Goal: Task Accomplishment & Management: Use online tool/utility

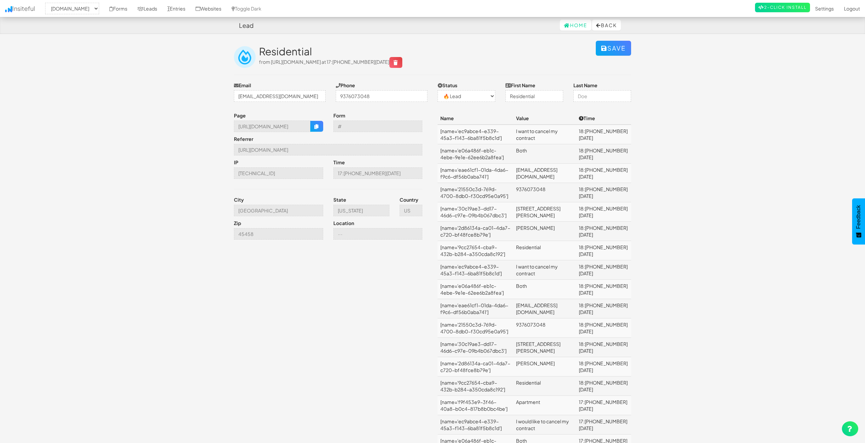
select select "2362"
select select "0"
click at [132, 10] on link "Forms" at bounding box center [118, 8] width 28 height 17
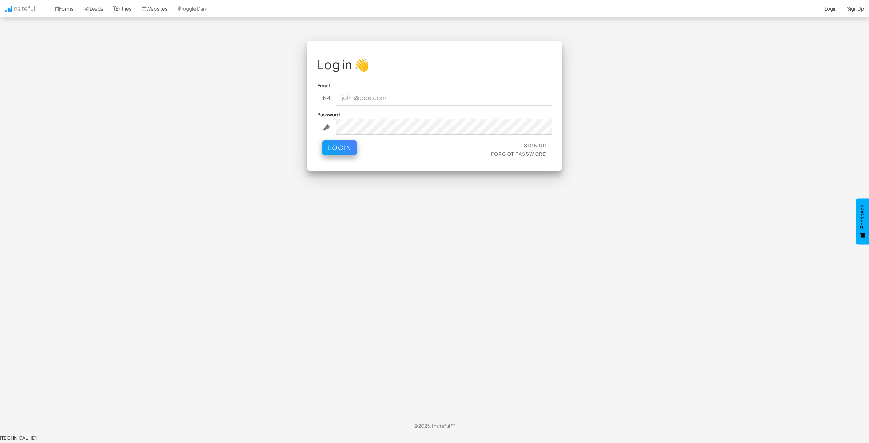
click at [400, 85] on div "Email" at bounding box center [434, 94] width 234 height 24
click at [716, 147] on body "Toggle navigation Insiteful Forms Leads Entries Websites Toggle Dark 2-Click In…" at bounding box center [434, 220] width 869 height 441
type input "bpontarelli@nordicenergy-us.com"
click at [342, 142] on button "Login" at bounding box center [339, 145] width 34 height 15
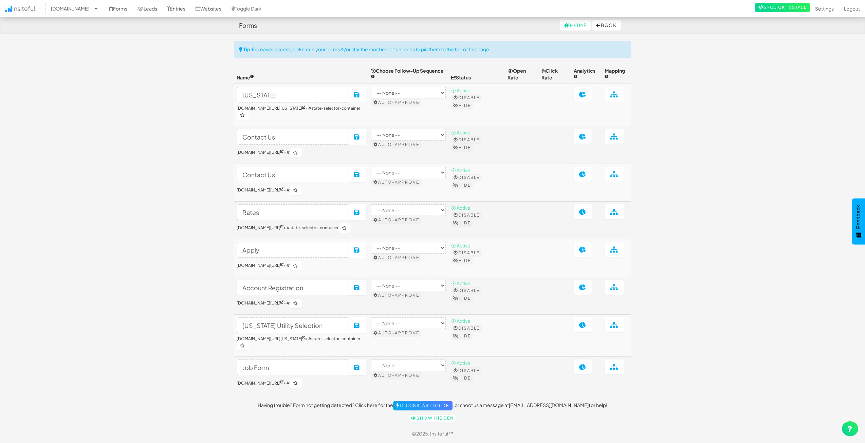
select select "2362"
click at [132, 7] on link "Forms" at bounding box center [118, 8] width 28 height 17
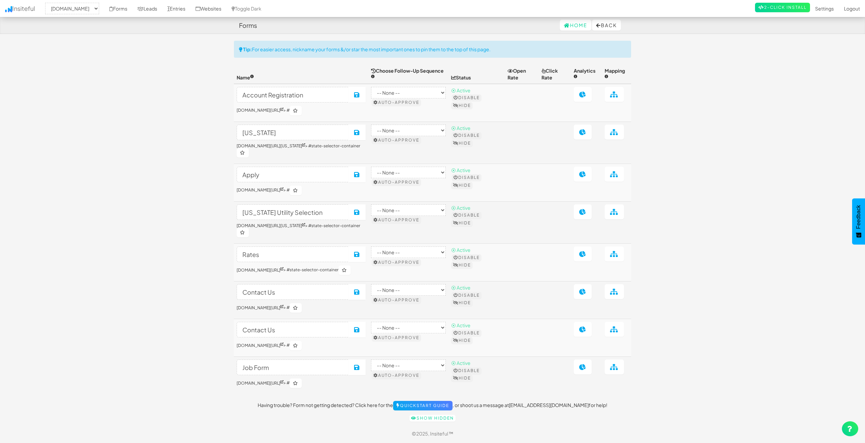
select select "2362"
click at [437, 421] on link "Show hidden" at bounding box center [432, 418] width 46 height 7
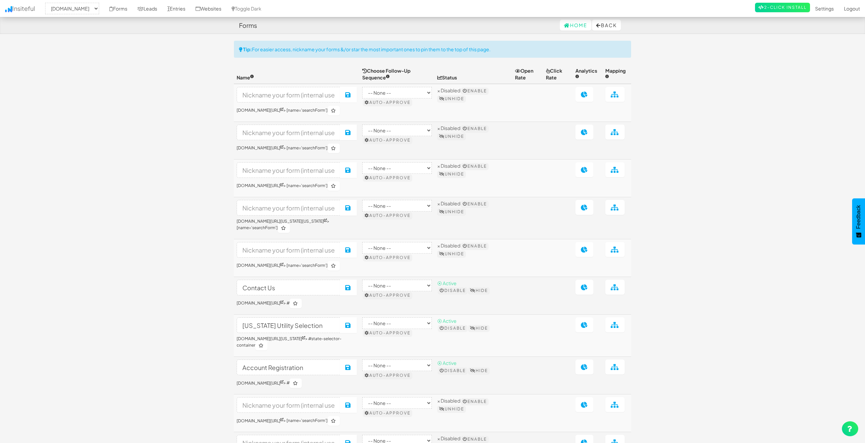
select select "2362"
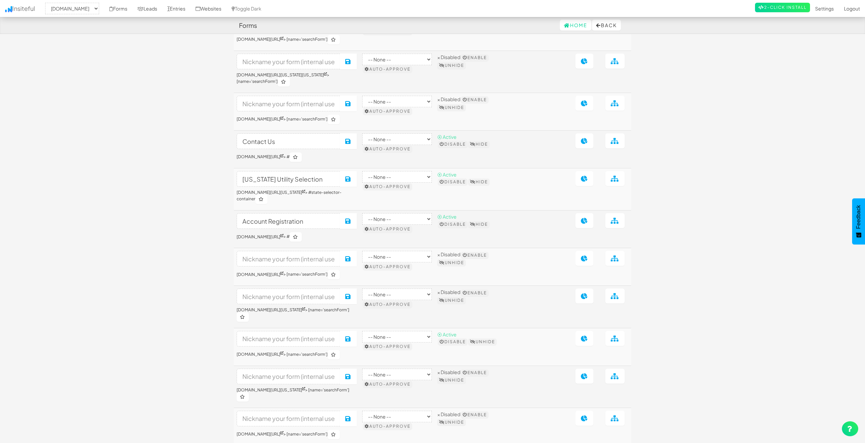
scroll to position [143, 0]
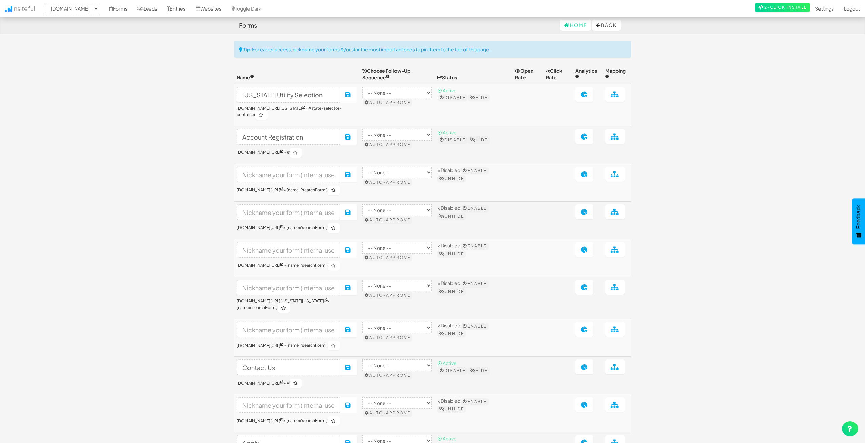
select select "2362"
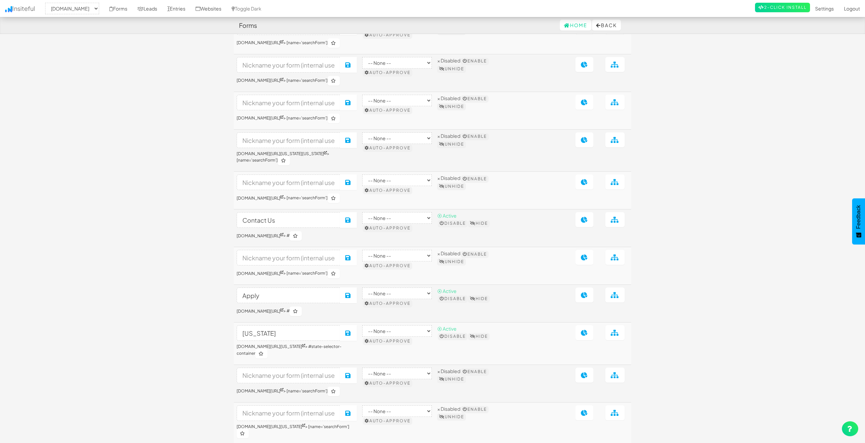
scroll to position [1012, 0]
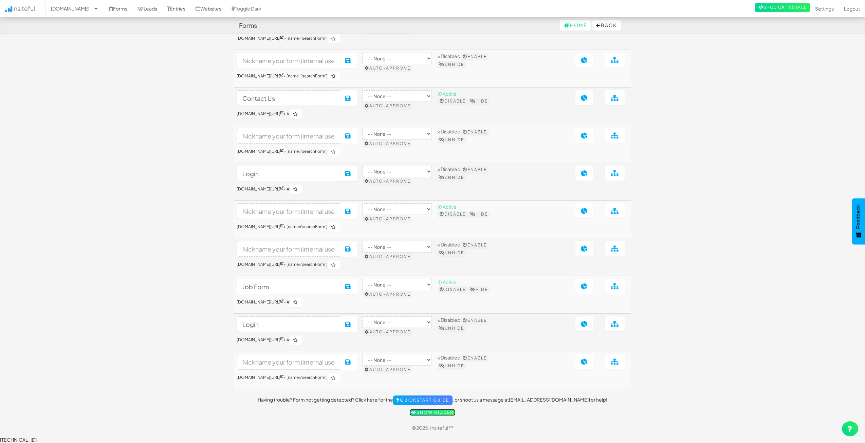
click at [441, 416] on link "Show hidden" at bounding box center [432, 412] width 46 height 7
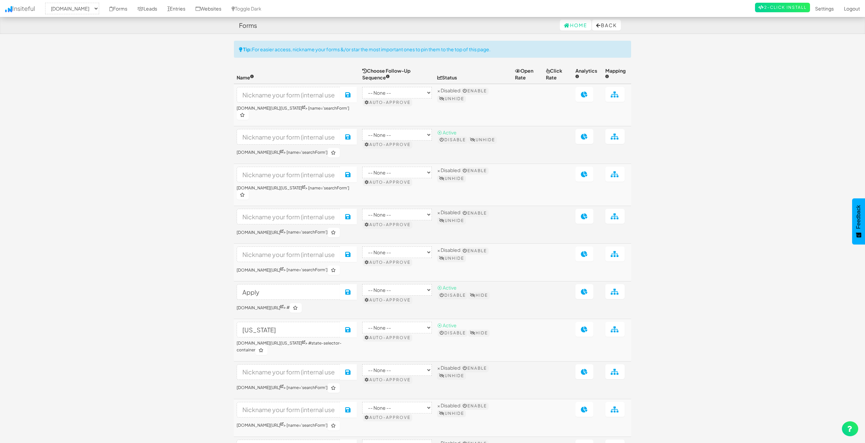
select select "2362"
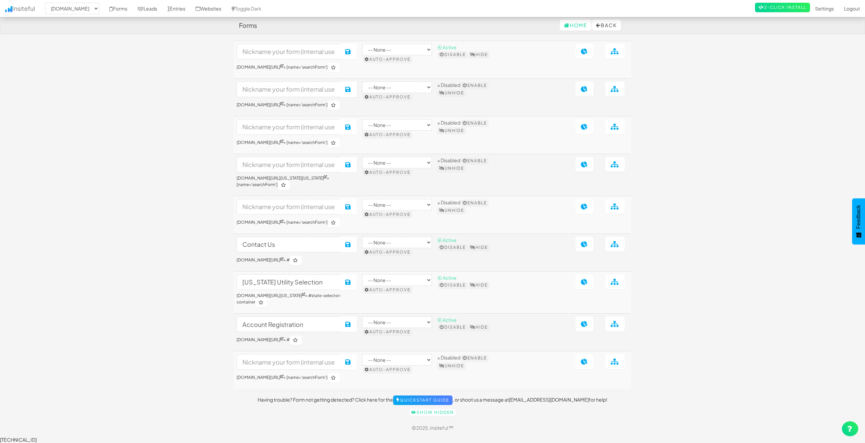
scroll to position [1012, 0]
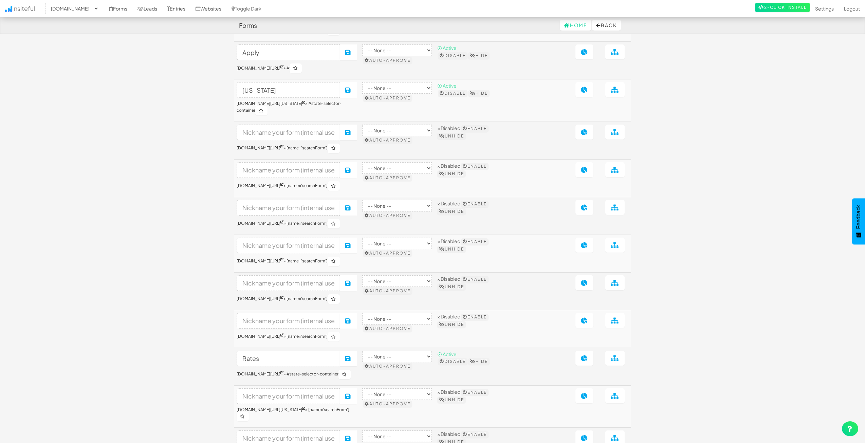
scroll to position [0, 0]
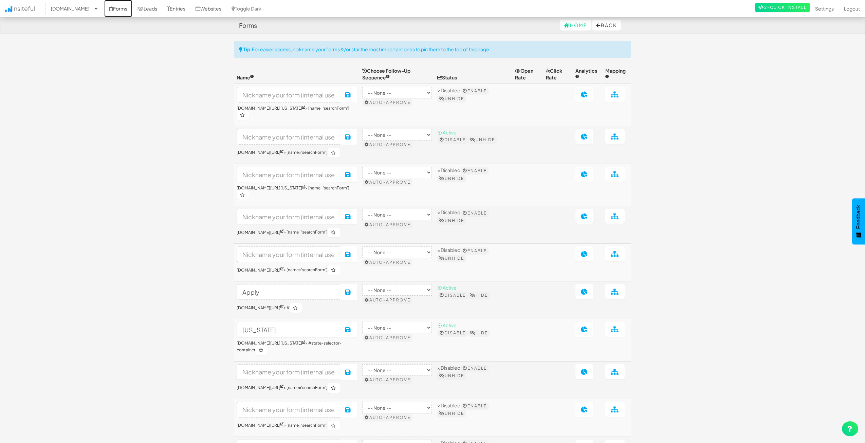
click at [113, 8] on icon at bounding box center [111, 8] width 4 height 5
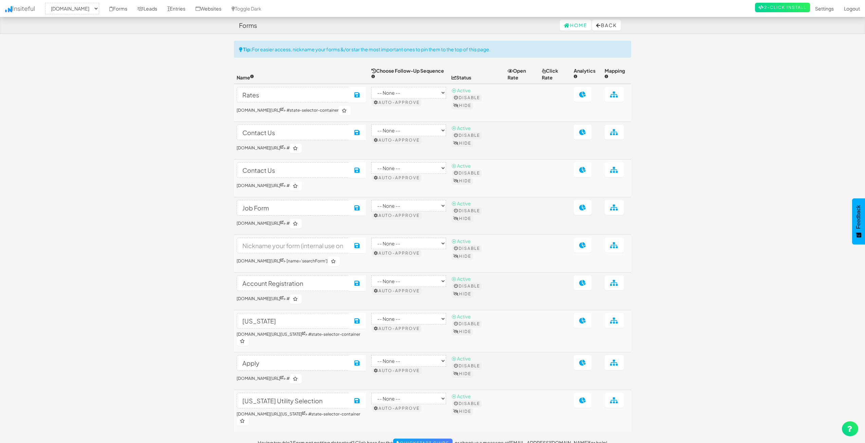
select select "2362"
click at [136, 212] on body "Forms Home Back Toggle navigation Insiteful -- None -- [DOMAIN_NAME] Forms Lead…" at bounding box center [432, 243] width 865 height 486
click at [671, 179] on body "Forms Home Back Toggle navigation Insiteful -- None -- [DOMAIN_NAME] Forms Lead…" at bounding box center [432, 243] width 865 height 486
click at [657, 198] on body "Forms Home Back Toggle navigation Insiteful -- None -- [DOMAIN_NAME] Forms Lead…" at bounding box center [432, 243] width 865 height 486
select select "2362"
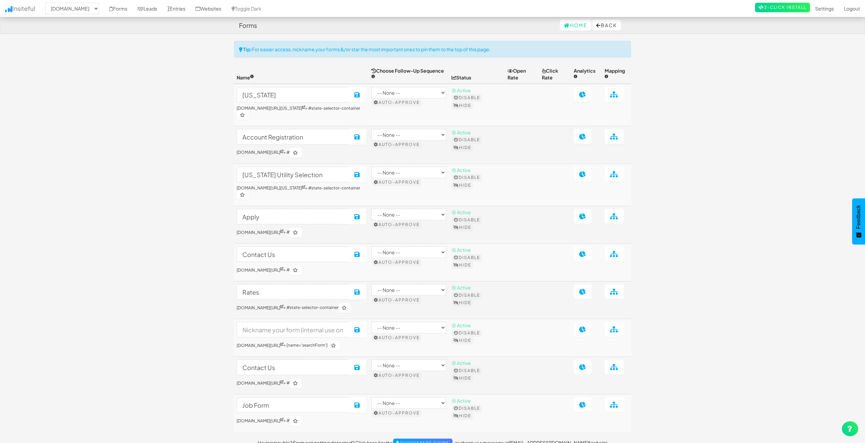
select select "2362"
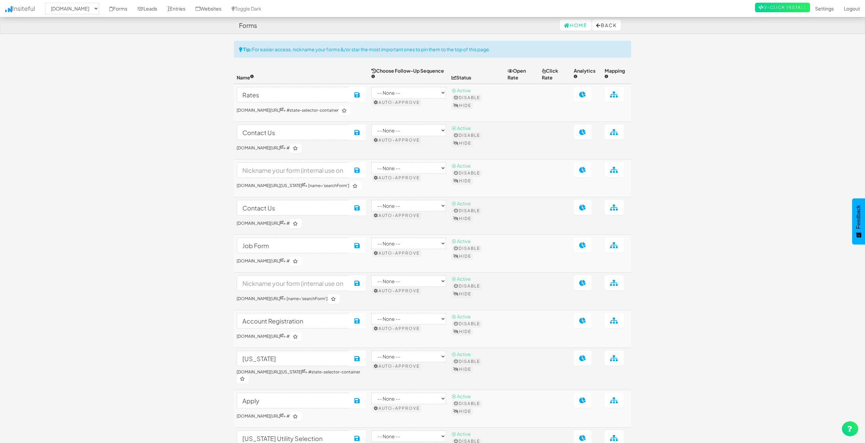
select select "2362"
click at [700, 118] on body "Forms Home Back Toggle navigation Insiteful -- None -- www.nordicenergy-us.com …" at bounding box center [432, 262] width 865 height 524
click at [706, 127] on body "Forms Home Back Toggle navigation Insiteful -- None -- www.nordicenergy-us.com …" at bounding box center [432, 262] width 865 height 524
drag, startPoint x: 708, startPoint y: 150, endPoint x: 694, endPoint y: 11, distance: 140.2
click at [710, 132] on body "Forms Home Back Toggle navigation Insiteful -- None -- www.nordicenergy-us.com …" at bounding box center [432, 262] width 865 height 524
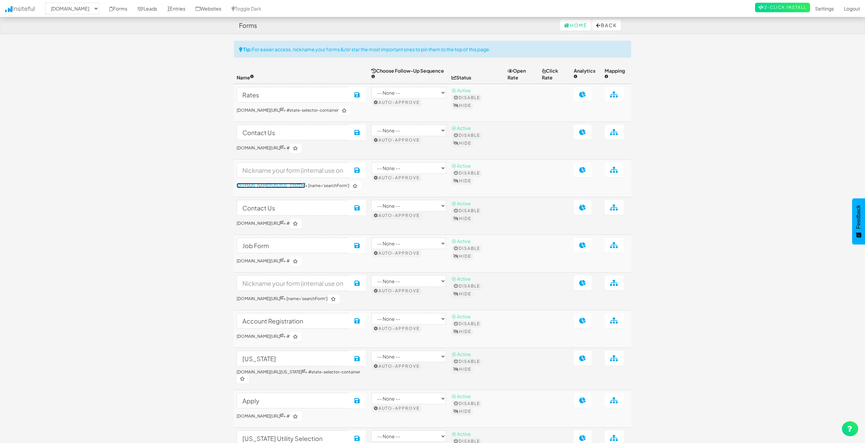
click at [305, 183] on link "www.nordicenergy-us.com/delaware-variable-rates/" at bounding box center [271, 185] width 69 height 5
click at [258, 301] on link "[DOMAIN_NAME][URL]" at bounding box center [260, 298] width 47 height 5
